Goal: Check status: Check status

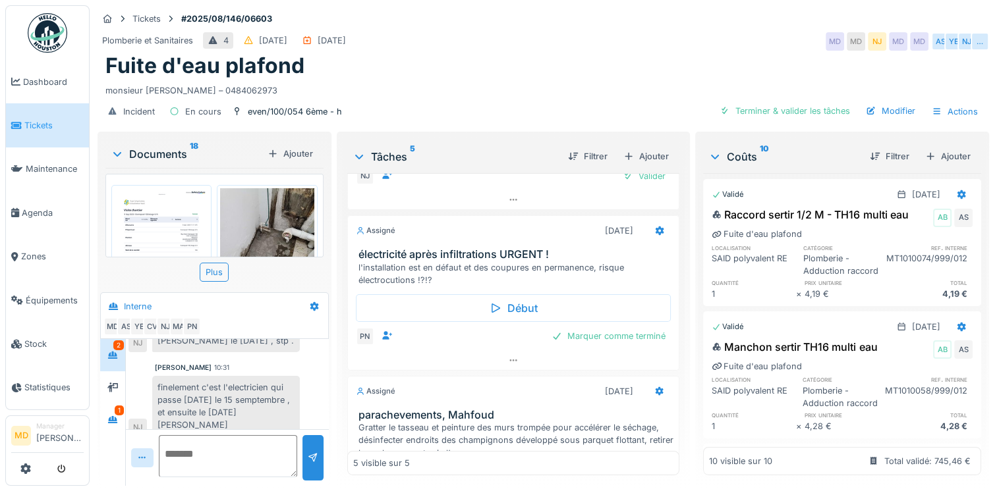
scroll to position [395, 0]
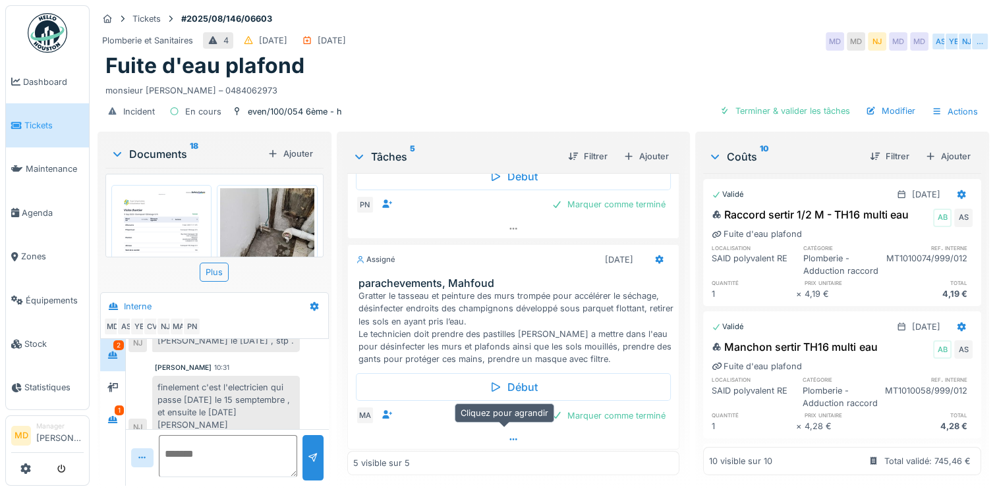
click at [495, 430] on div at bounding box center [513, 439] width 331 height 19
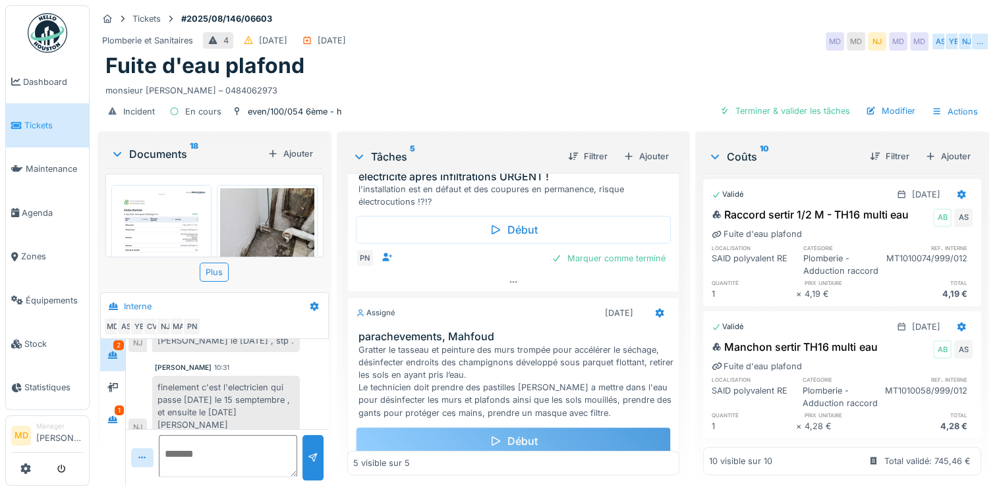
scroll to position [207, 0]
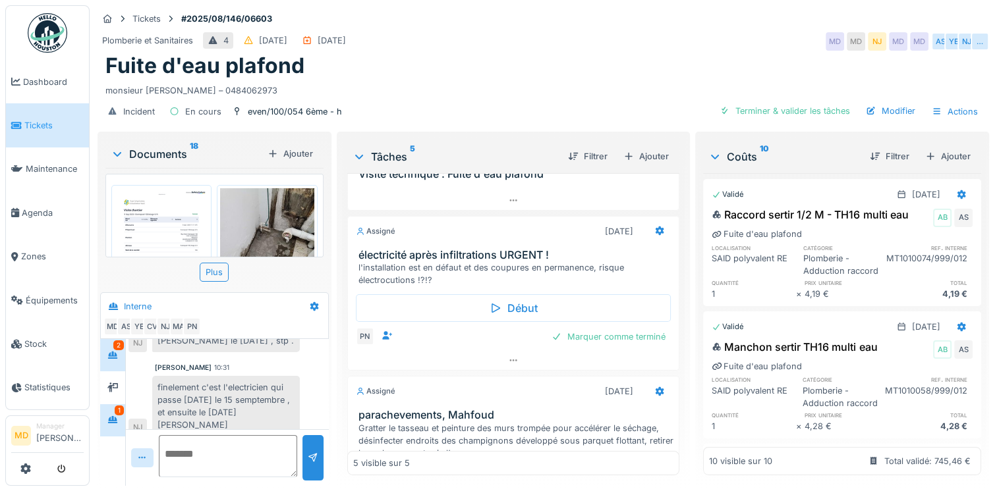
click at [115, 406] on div "1" at bounding box center [119, 411] width 9 height 10
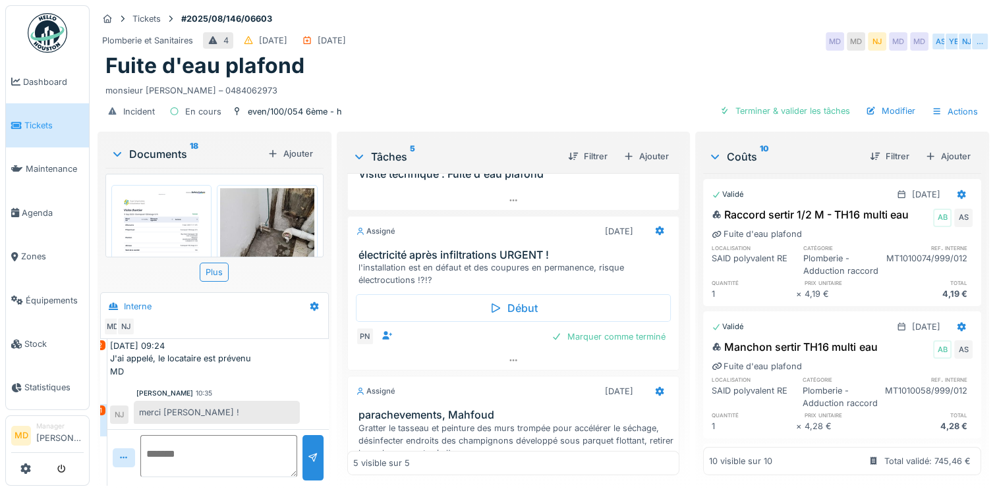
scroll to position [615, 0]
click at [106, 347] on div at bounding box center [113, 355] width 20 height 16
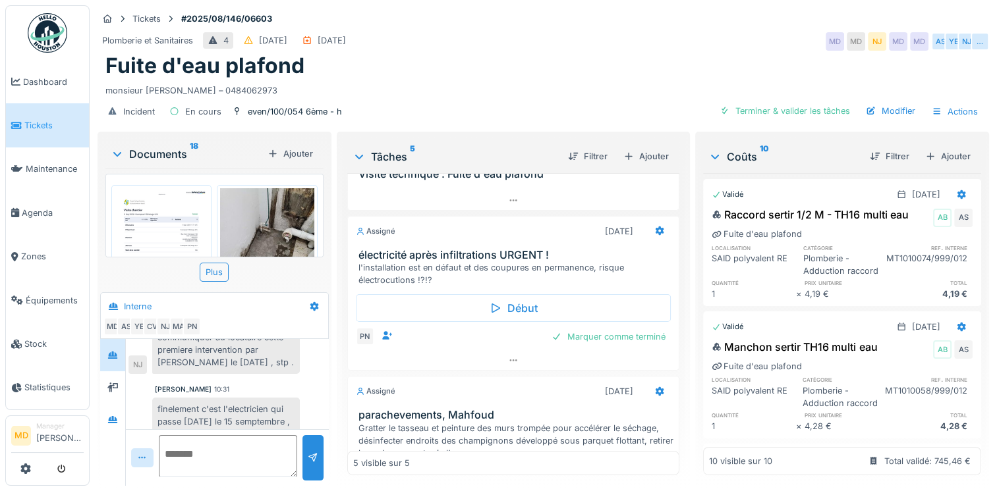
scroll to position [855, 0]
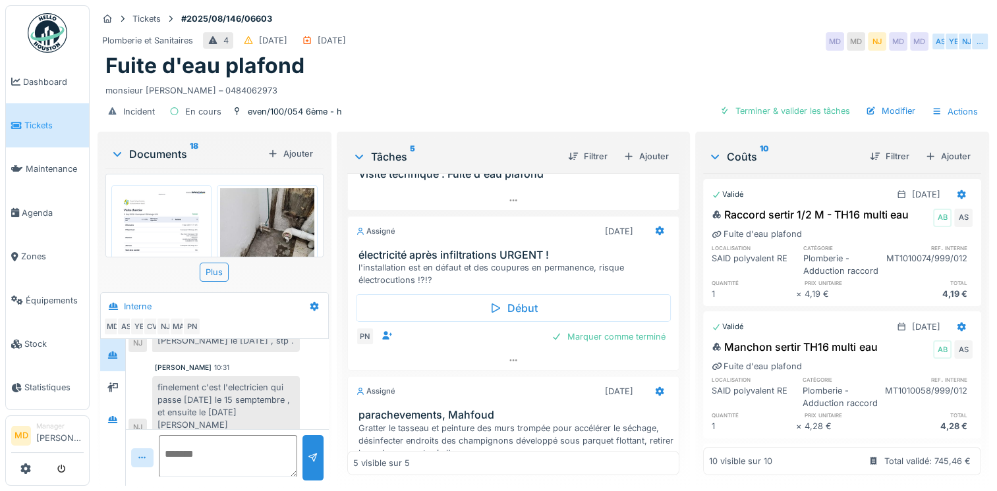
click at [115, 416] on icon at bounding box center [112, 419] width 9 height 7
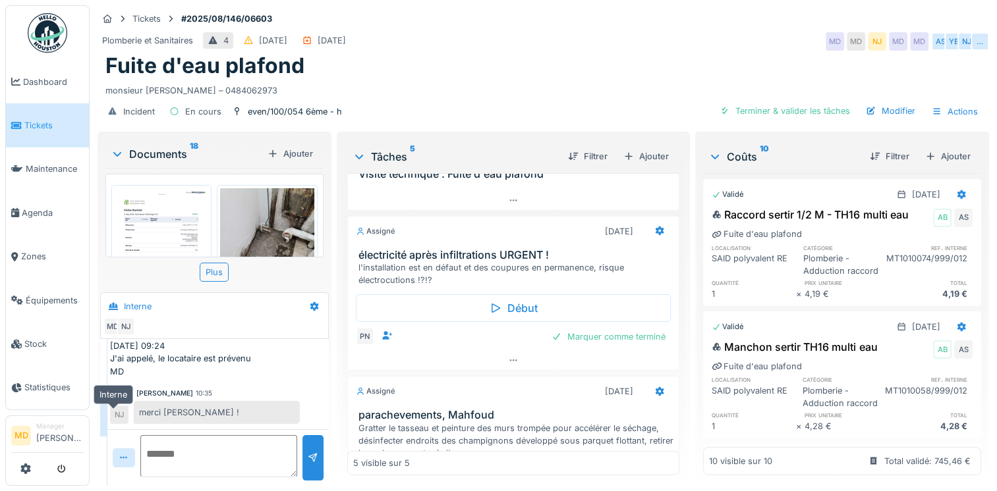
scroll to position [615, 0]
click at [116, 351] on icon at bounding box center [112, 355] width 11 height 9
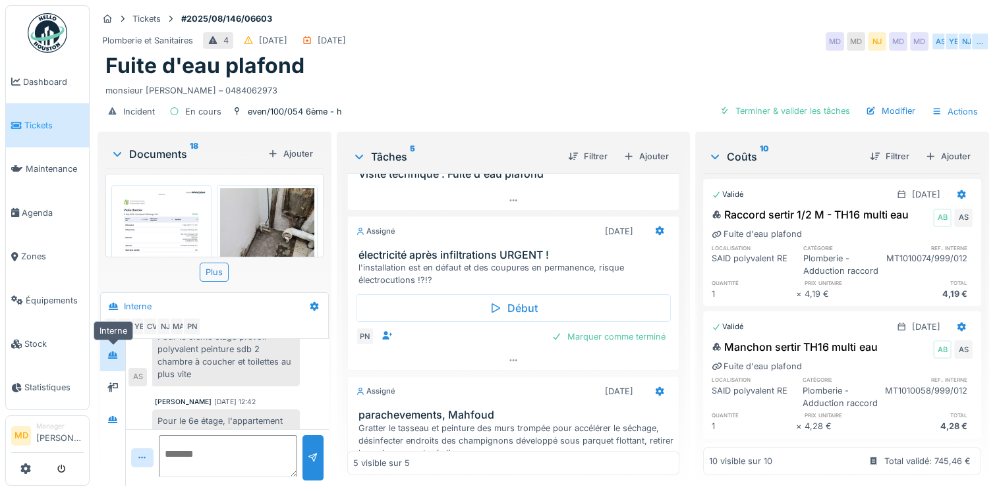
scroll to position [855, 0]
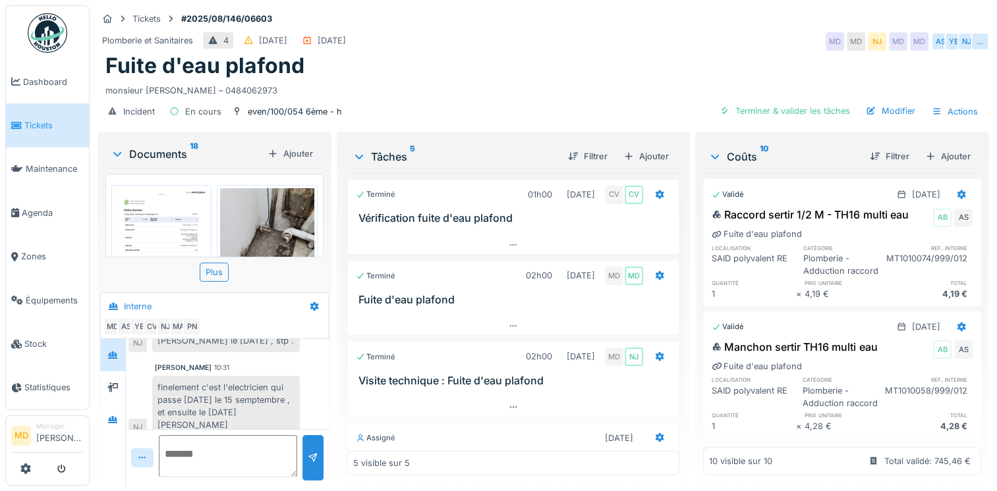
scroll to position [10, 0]
click at [117, 383] on icon at bounding box center [112, 387] width 11 height 9
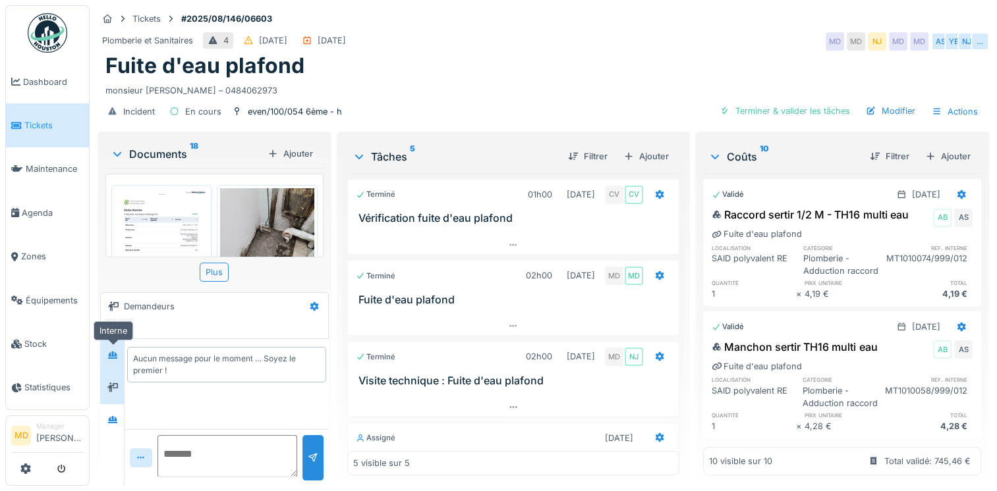
click at [116, 354] on div at bounding box center [113, 356] width 20 height 22
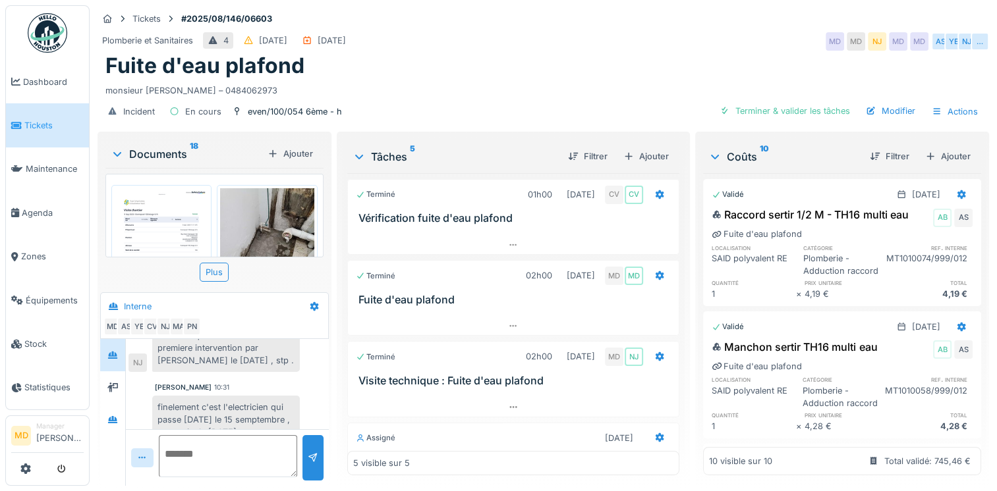
scroll to position [855, 0]
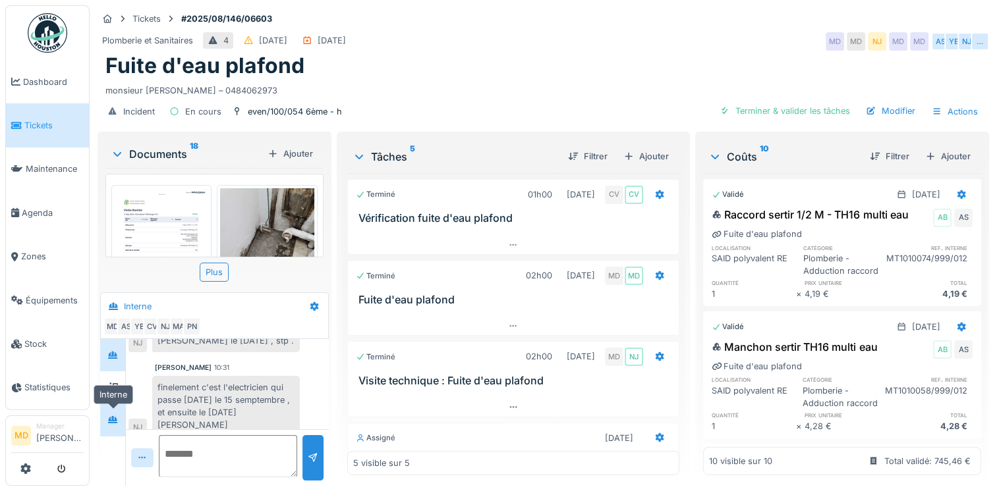
click at [117, 414] on div at bounding box center [112, 420] width 11 height 13
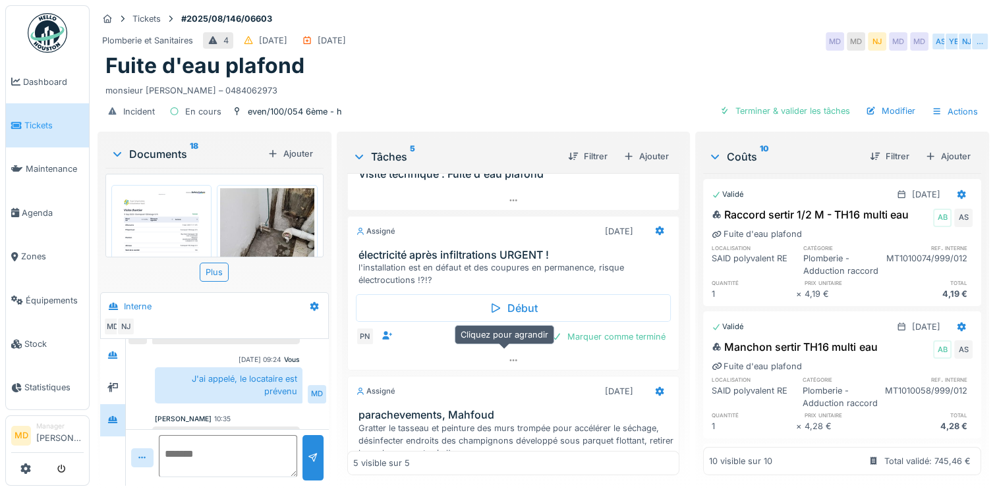
scroll to position [339, 0]
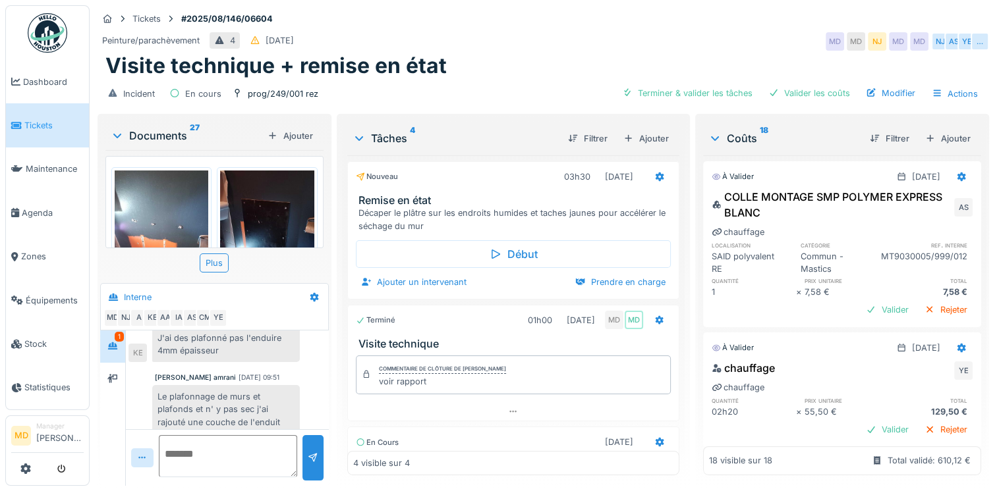
scroll to position [505, 0]
click at [111, 376] on div at bounding box center [113, 379] width 20 height 22
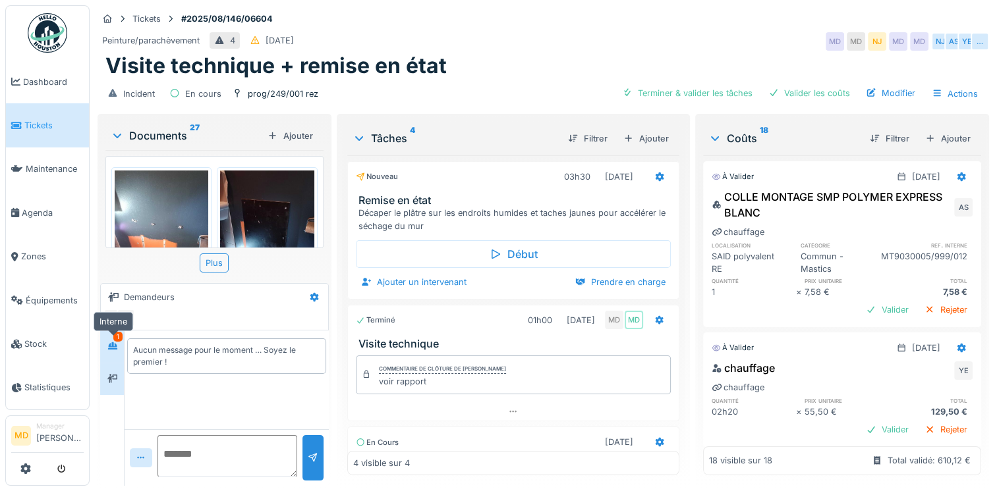
click at [111, 341] on div at bounding box center [112, 347] width 11 height 13
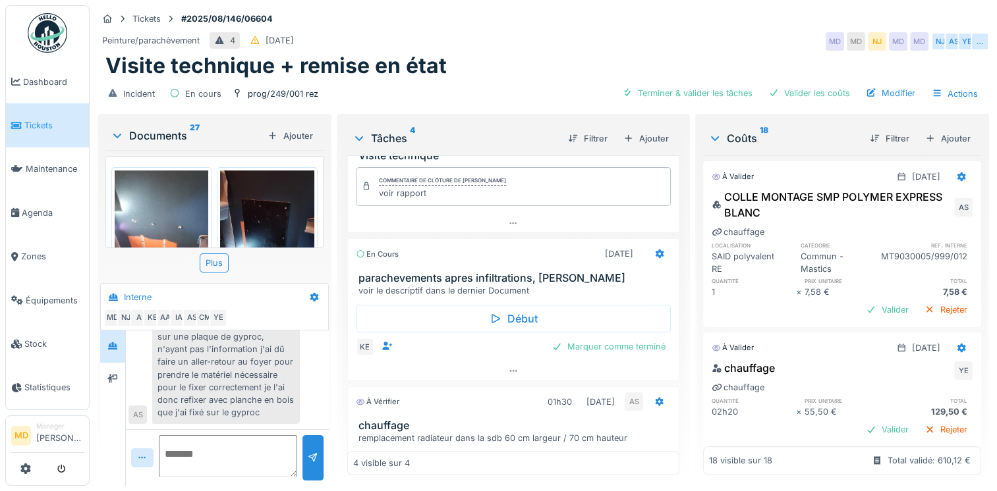
scroll to position [166, 0]
